Goal: Transaction & Acquisition: Purchase product/service

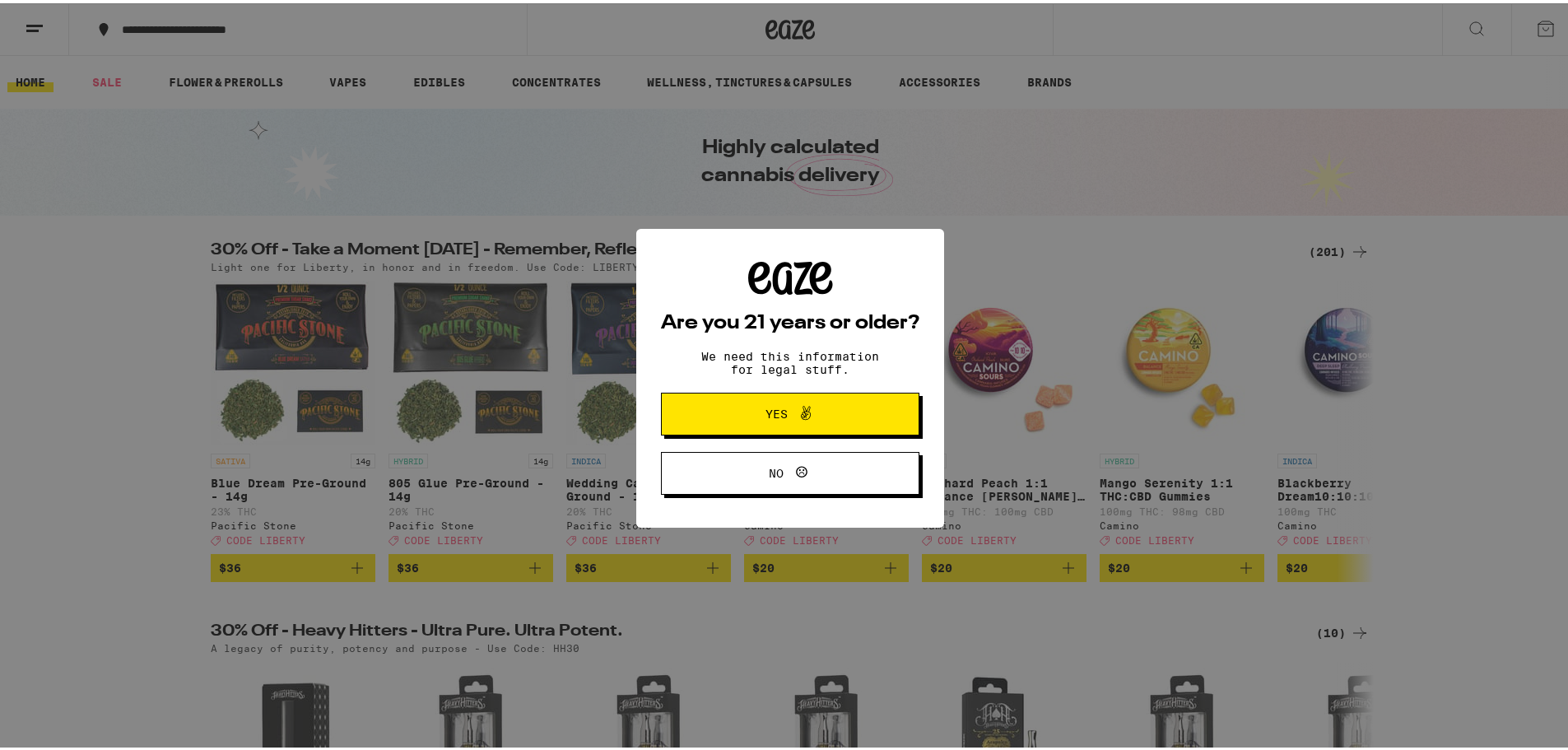
click at [793, 425] on button "Yes" at bounding box center [790, 411] width 258 height 43
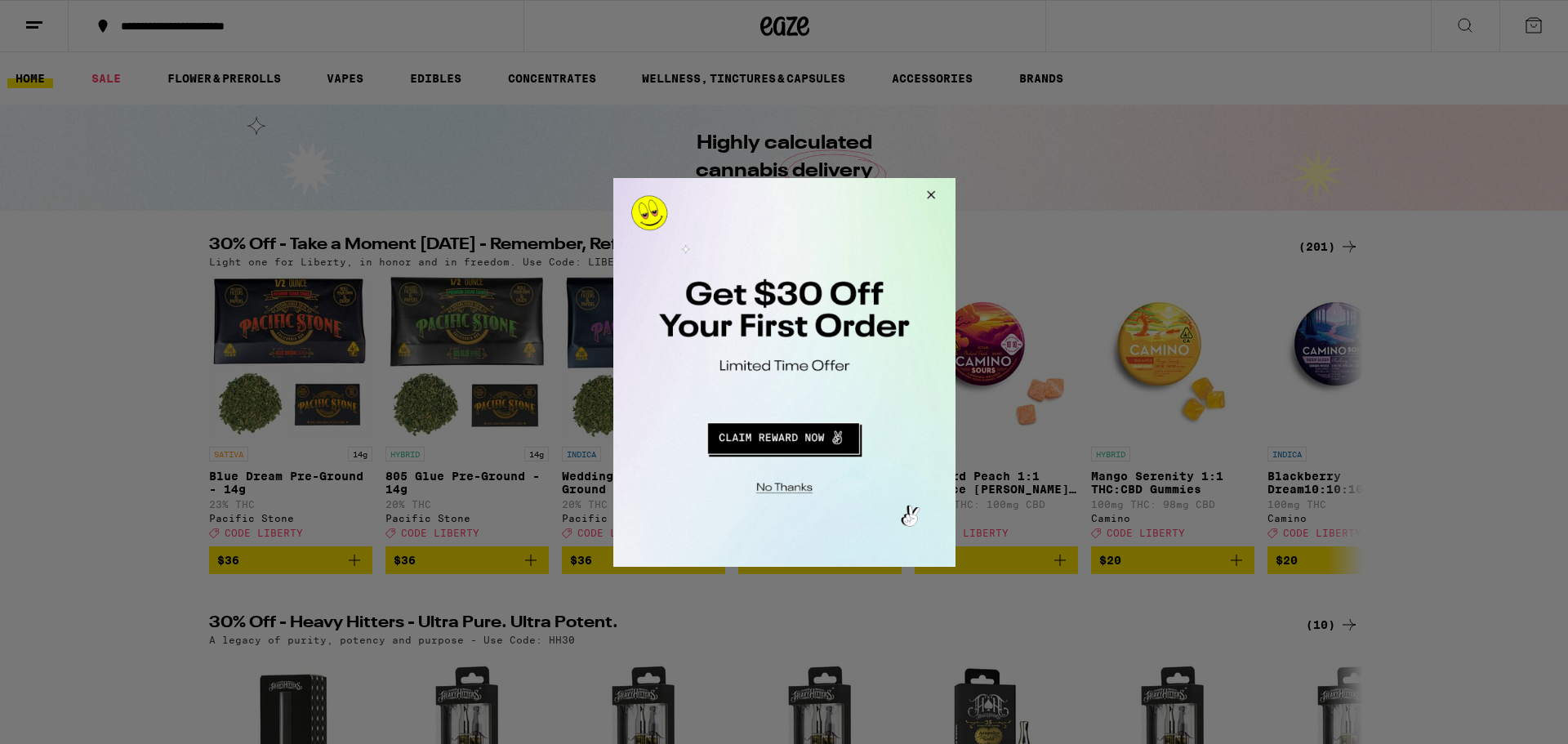
click at [928, 193] on button "Close Modal" at bounding box center [928, 197] width 44 height 39
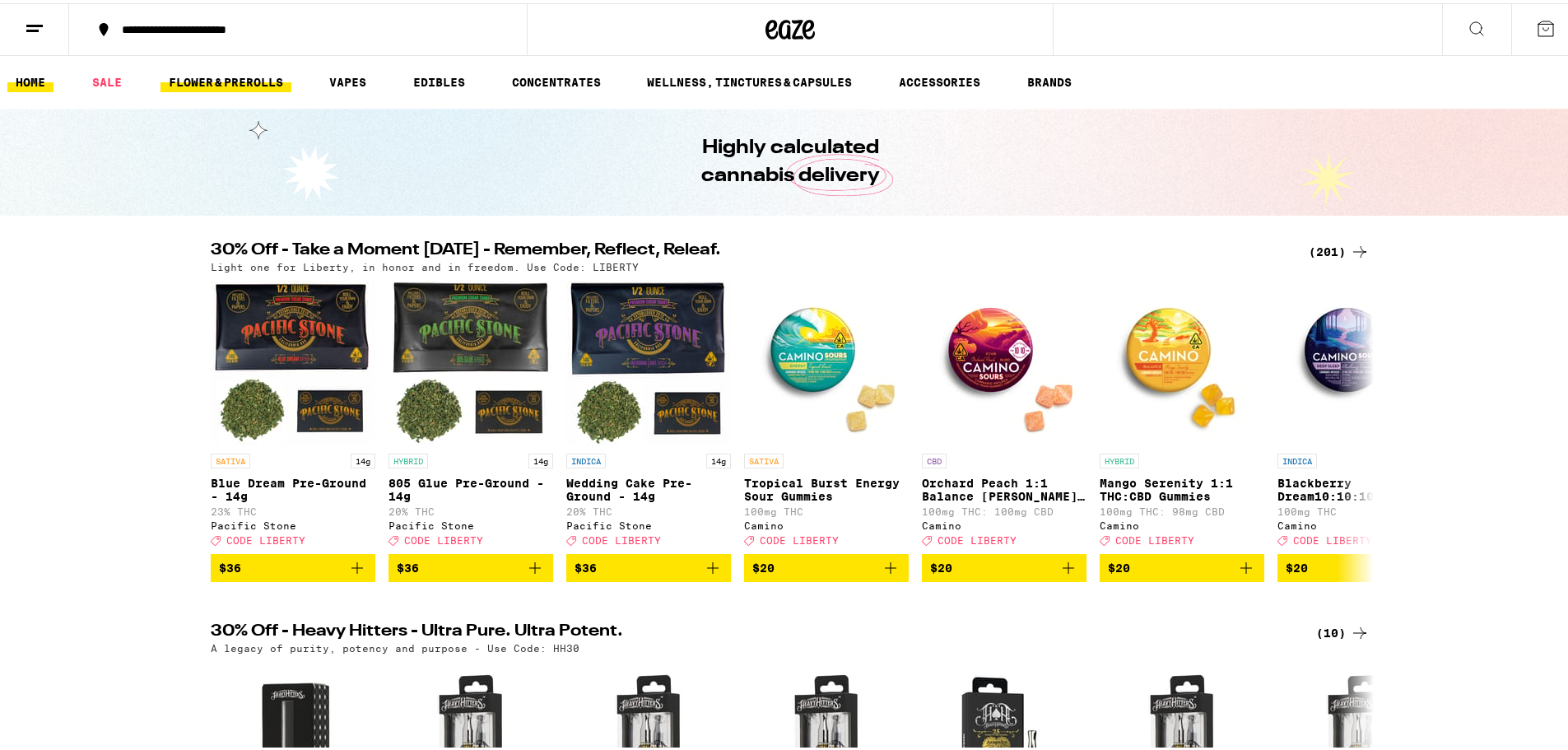
click at [239, 78] on link "FLOWER & PREROLLS" at bounding box center [226, 79] width 130 height 20
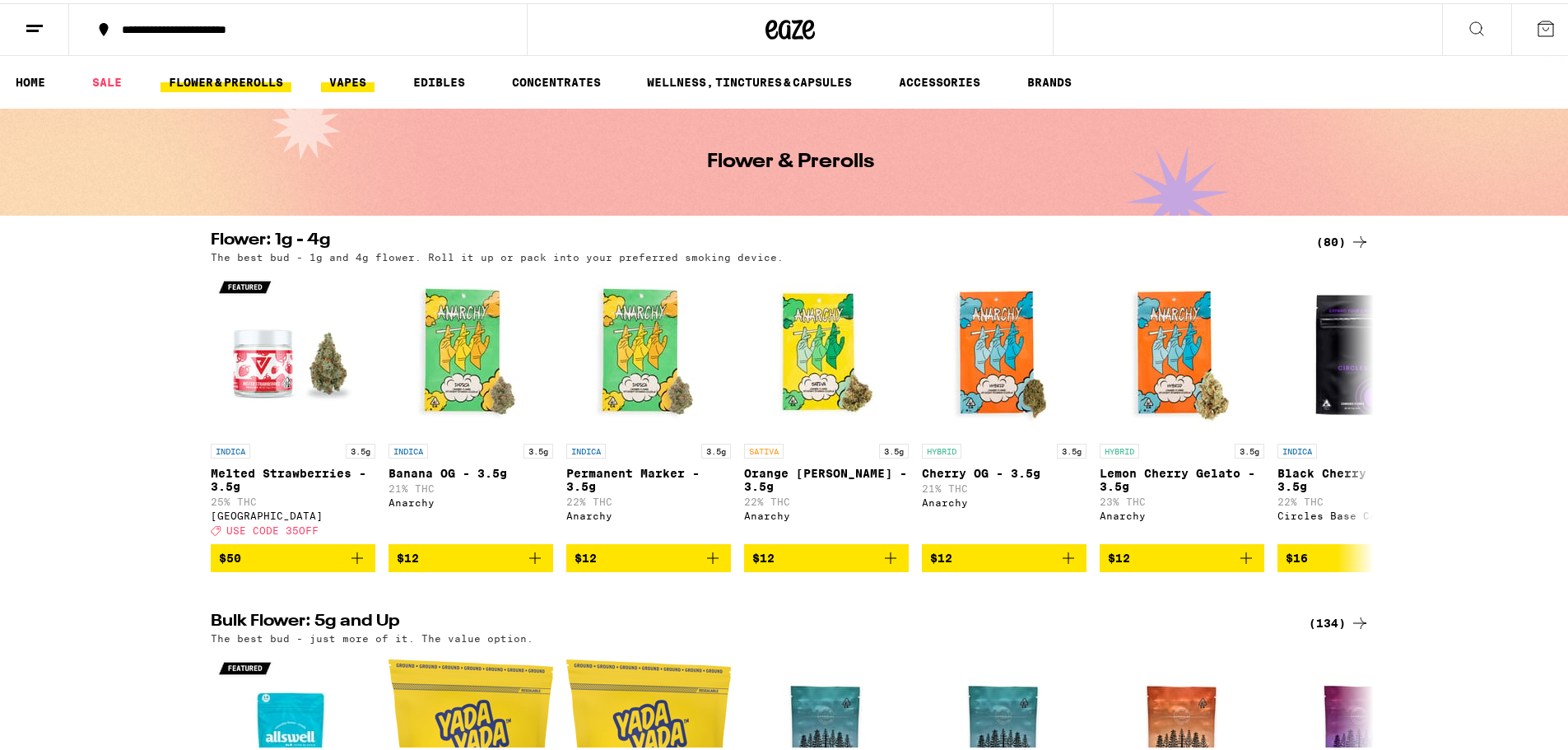
click at [340, 83] on link "VAPES" at bounding box center [348, 79] width 54 height 20
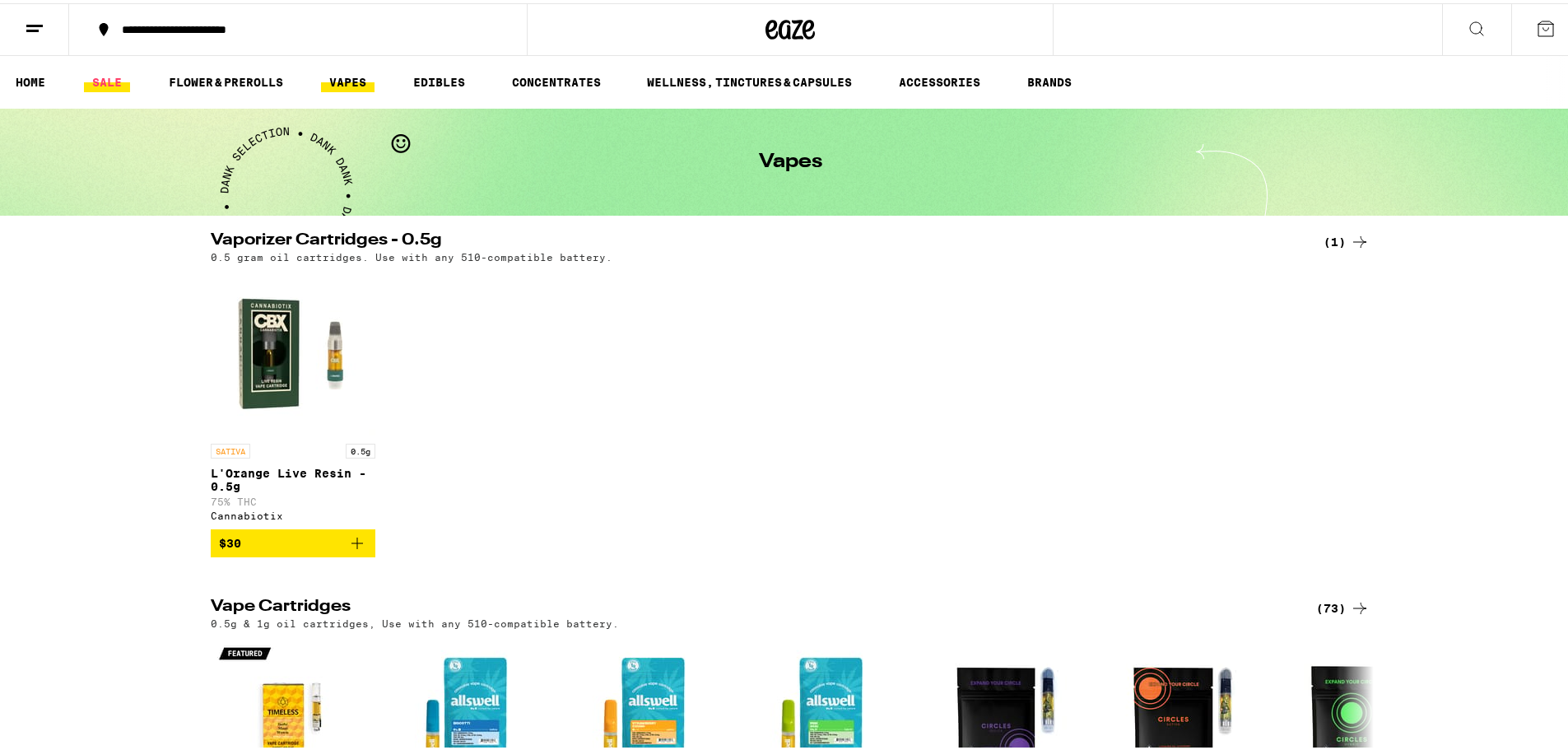
click at [110, 80] on link "SALE" at bounding box center [107, 79] width 46 height 20
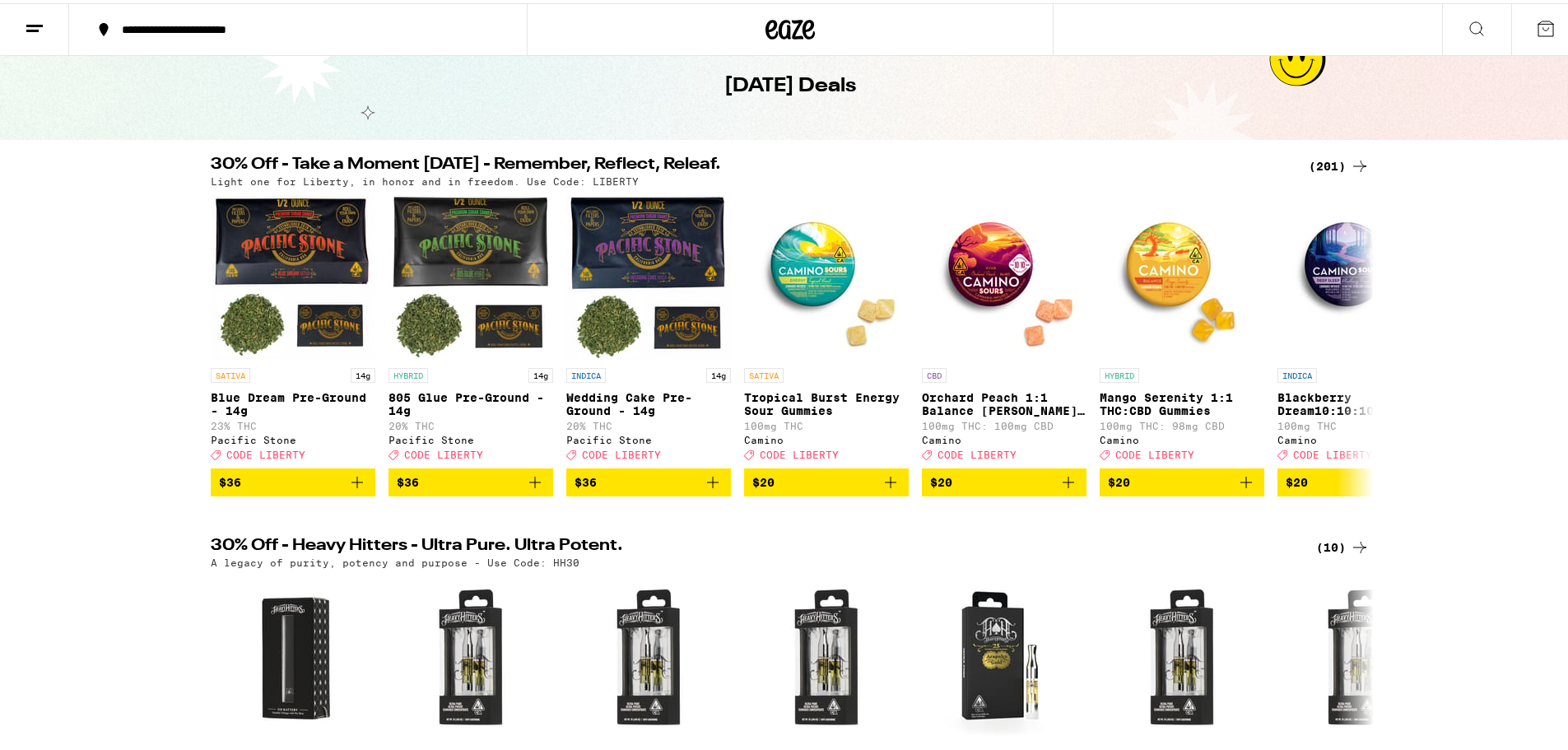
scroll to position [114, 0]
